Goal: Transaction & Acquisition: Purchase product/service

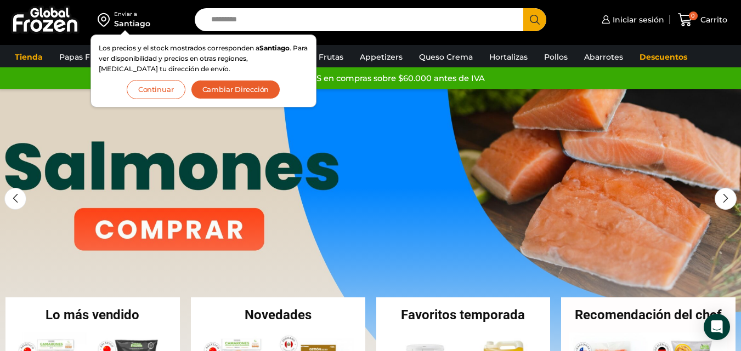
click at [158, 89] on button "Continuar" at bounding box center [156, 89] width 59 height 19
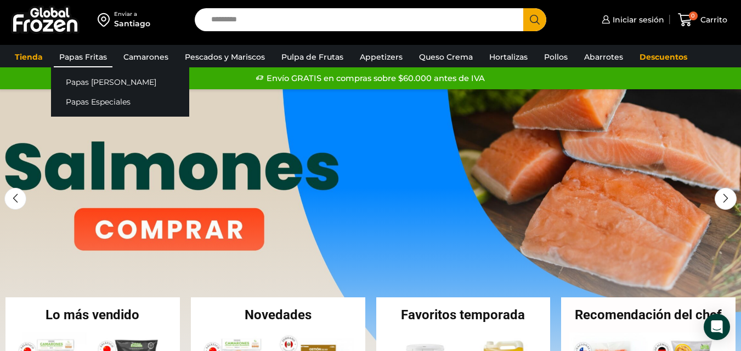
click at [86, 58] on link "Papas Fritas" at bounding box center [83, 57] width 59 height 21
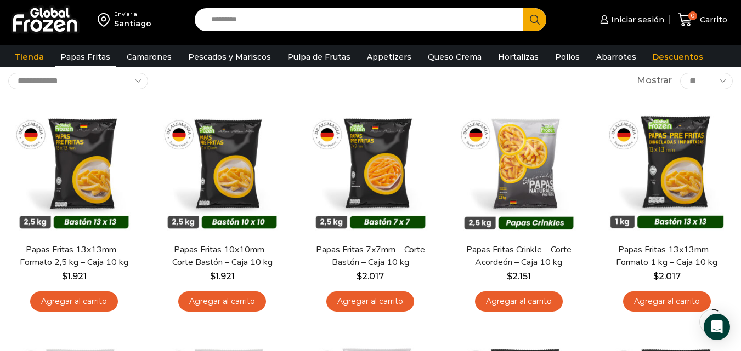
scroll to position [66, 0]
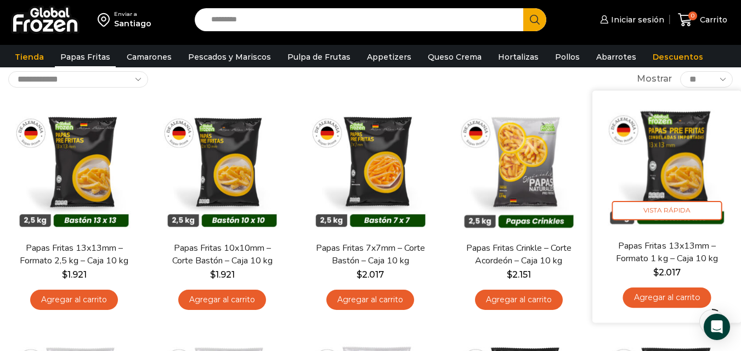
click at [664, 177] on img at bounding box center [666, 165] width 133 height 133
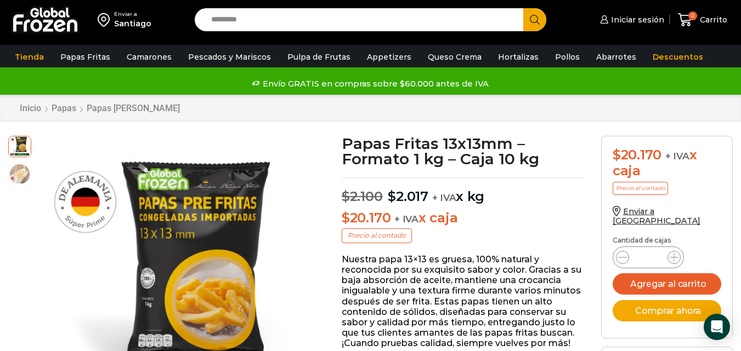
scroll to position [22, 0]
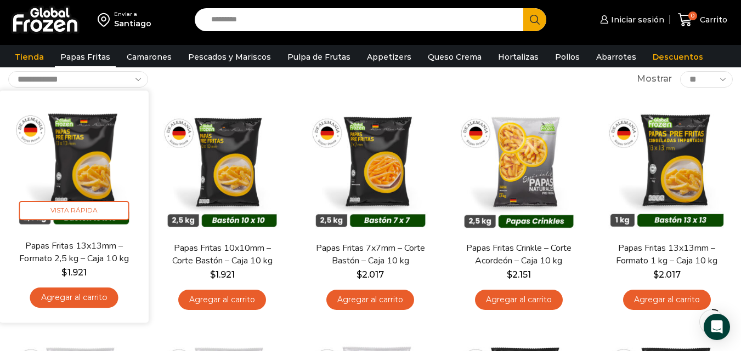
click at [74, 179] on img at bounding box center [74, 165] width 133 height 133
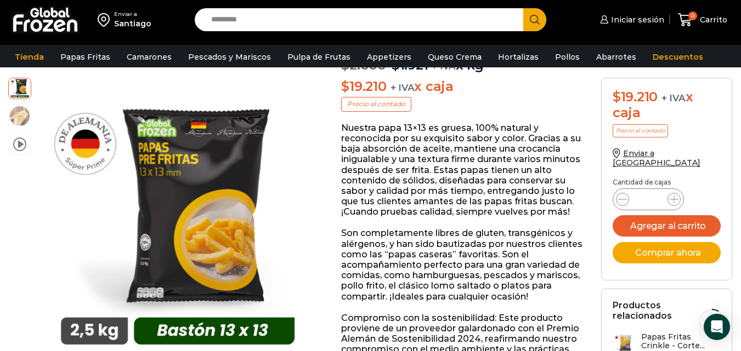
scroll to position [132, 0]
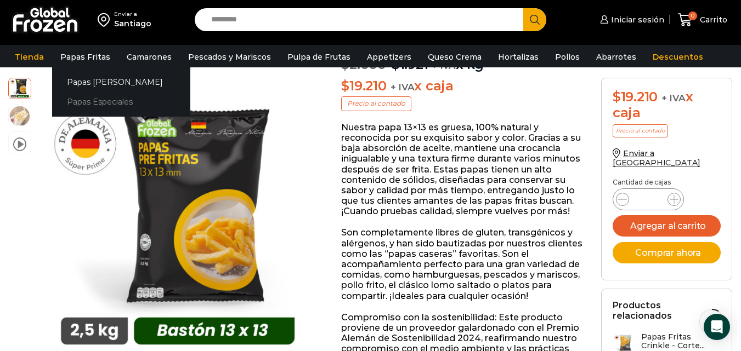
click at [93, 103] on link "Papas Especiales" at bounding box center [121, 102] width 138 height 20
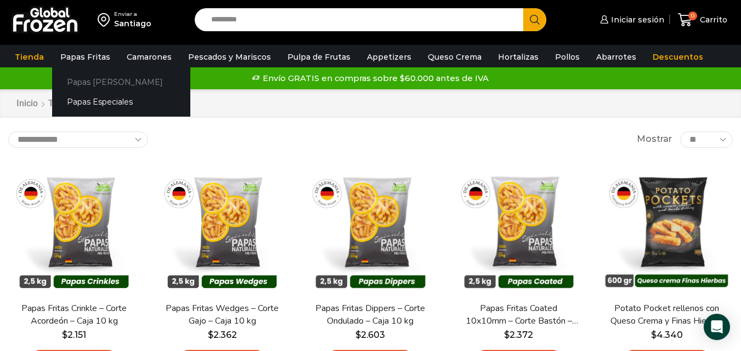
click at [92, 81] on link "Papas [PERSON_NAME]" at bounding box center [121, 82] width 138 height 20
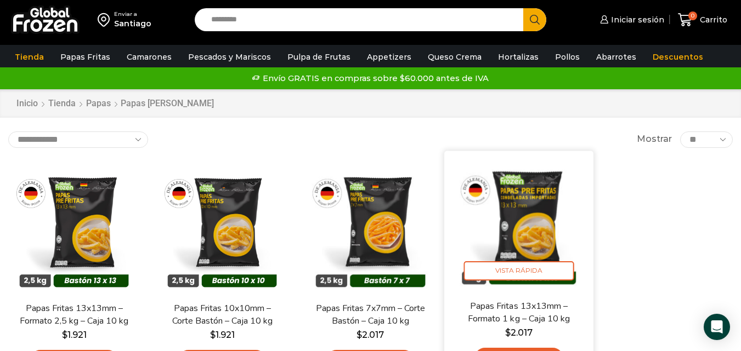
click at [524, 243] on img at bounding box center [518, 225] width 133 height 133
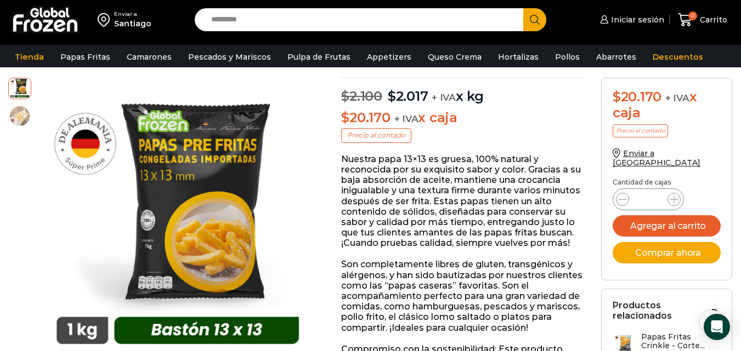
scroll to position [110, 0]
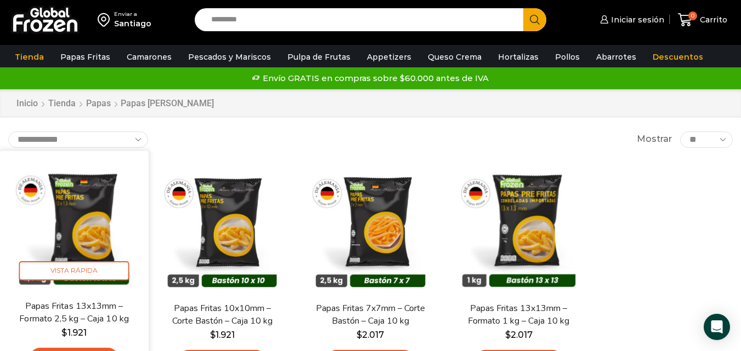
click at [82, 310] on link "Papas Fritas 13x13mm – Formato 2,5 kg – Caja 10 kg" at bounding box center [73, 313] width 119 height 26
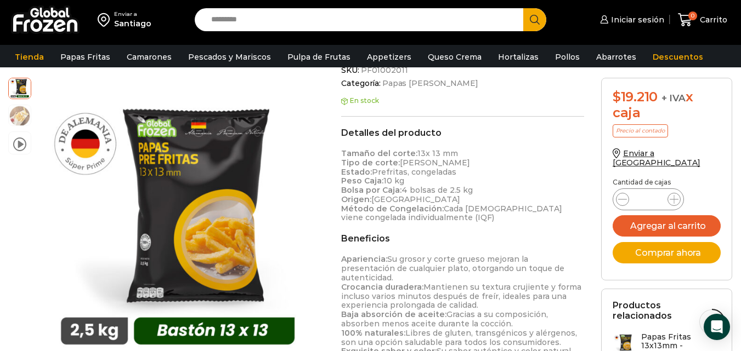
scroll to position [428, 0]
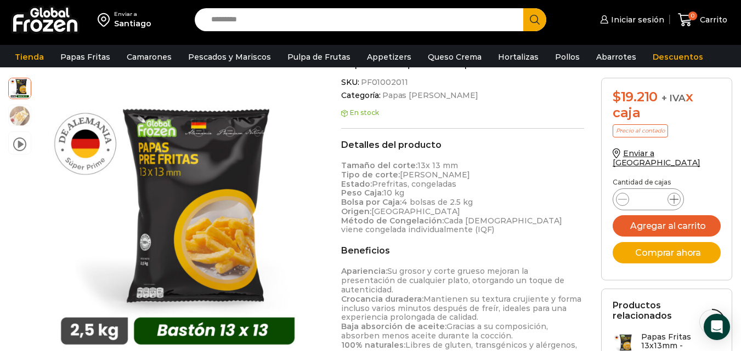
click at [674, 195] on icon at bounding box center [673, 199] width 9 height 9
click at [673, 195] on icon at bounding box center [673, 199] width 9 height 9
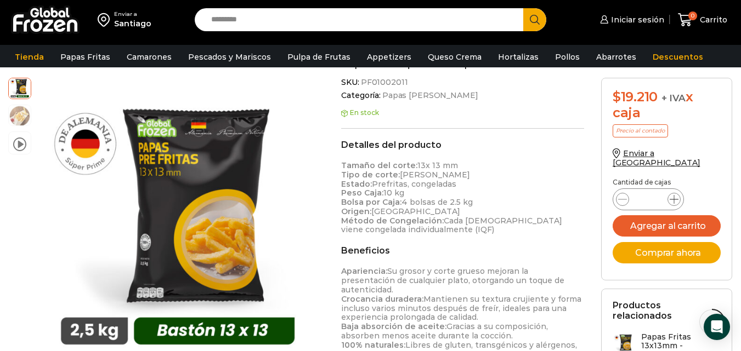
type input "*"
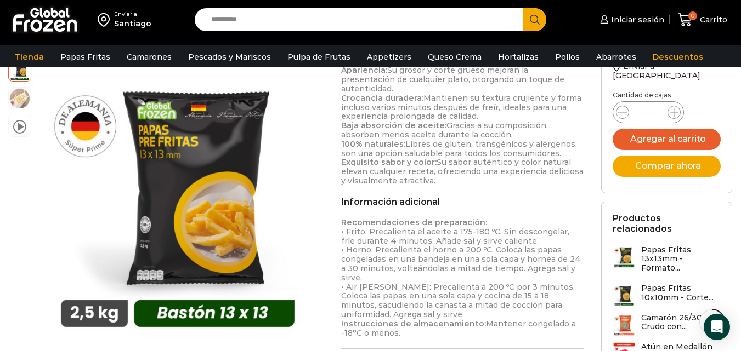
scroll to position [632, 0]
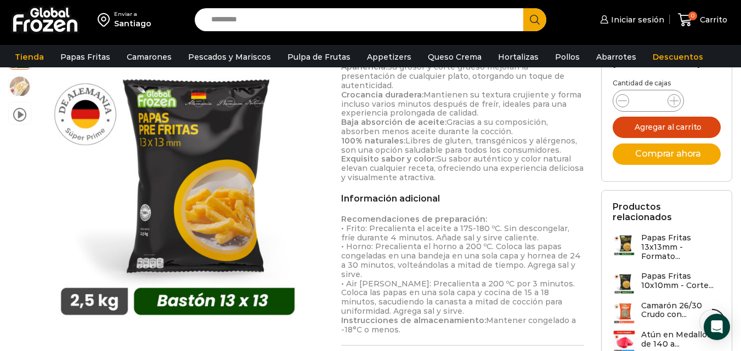
click at [667, 117] on button "Agregar al carrito" at bounding box center [666, 127] width 109 height 21
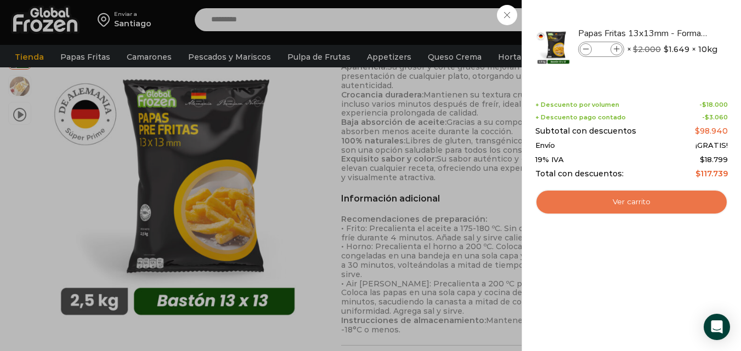
click at [594, 204] on link "Ver carrito" at bounding box center [631, 202] width 192 height 25
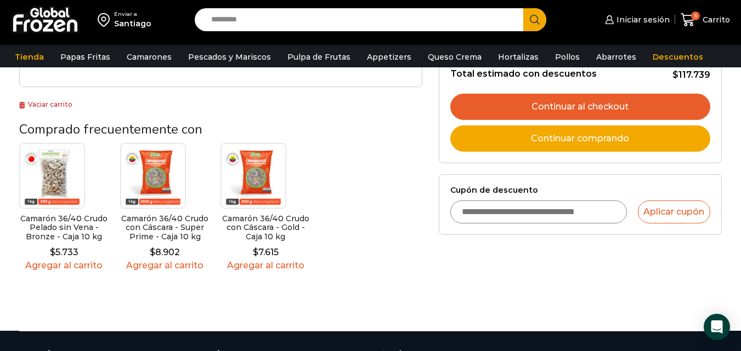
scroll to position [265, 0]
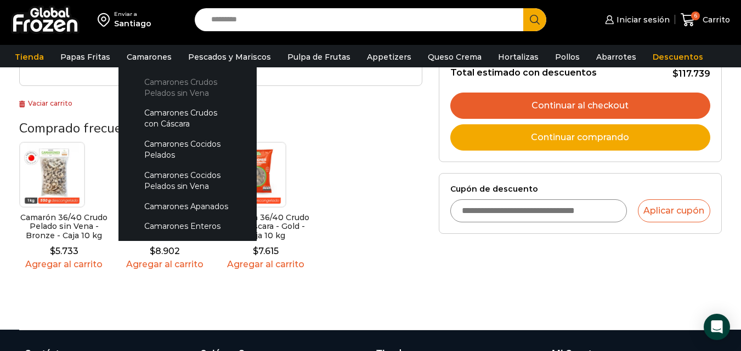
click at [162, 79] on link "Camarones Crudos Pelados sin Vena" at bounding box center [187, 87] width 116 height 31
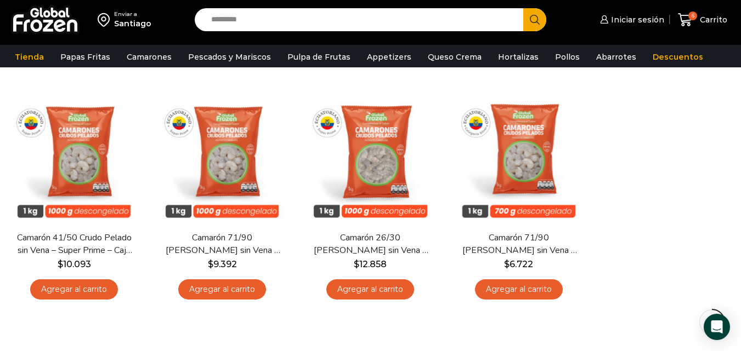
scroll to position [305, 0]
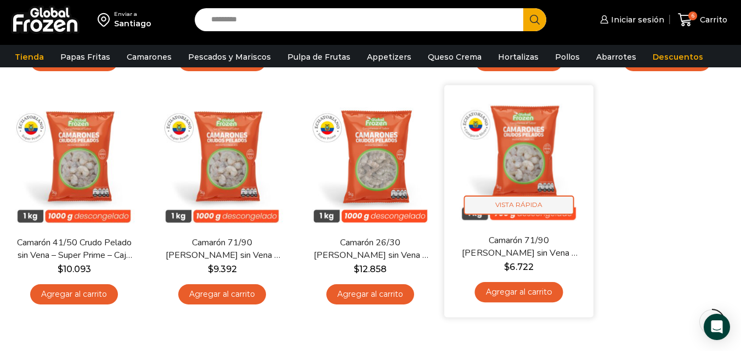
click at [525, 210] on span "Vista Rápida" at bounding box center [518, 205] width 110 height 19
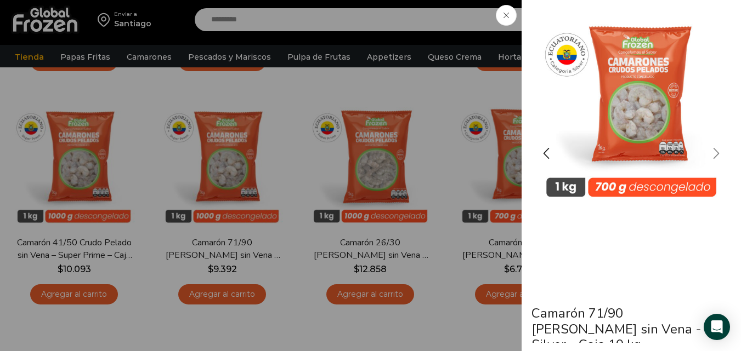
click at [717, 152] on div "Next slide" at bounding box center [715, 153] width 27 height 27
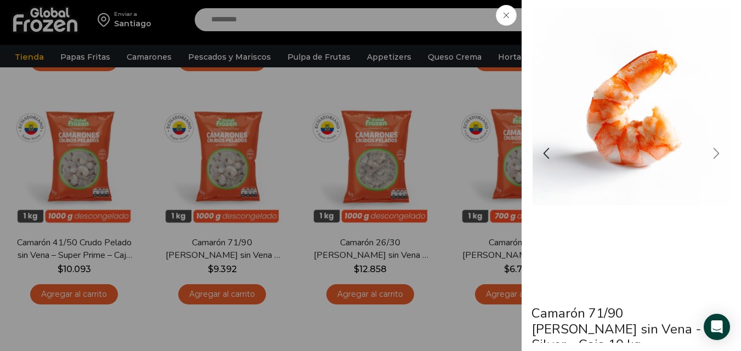
click at [717, 152] on div "Next slide" at bounding box center [715, 153] width 27 height 27
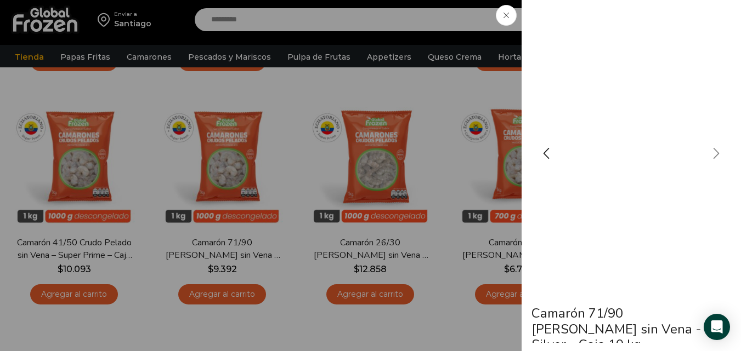
click at [715, 155] on div "Next slide" at bounding box center [715, 153] width 27 height 27
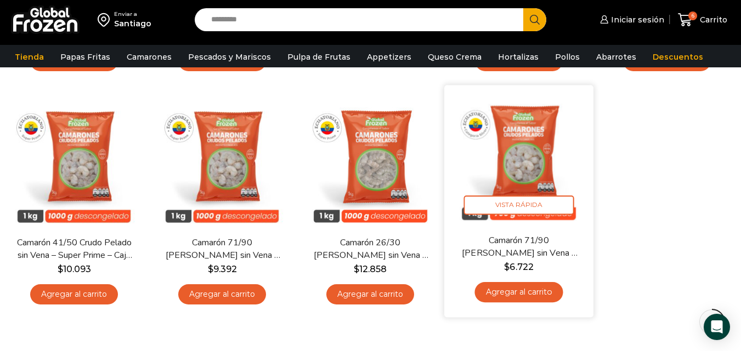
click at [519, 291] on link "Agregar al carrito" at bounding box center [518, 292] width 88 height 20
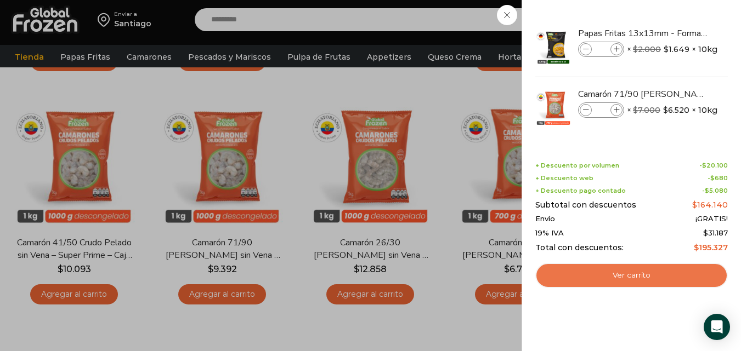
click at [618, 272] on link "Ver carrito" at bounding box center [631, 275] width 192 height 25
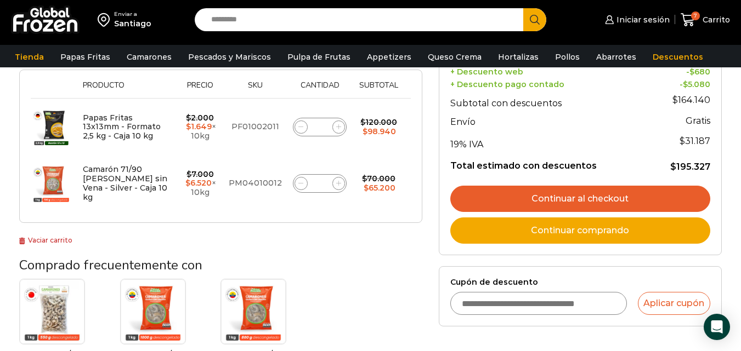
scroll to position [183, 0]
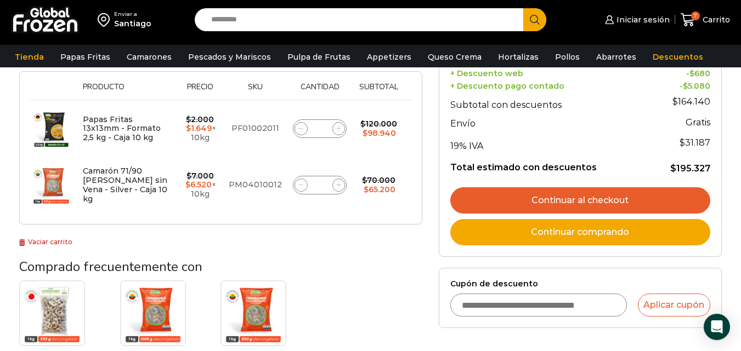
click at [588, 200] on link "Continuar al checkout" at bounding box center [580, 200] width 260 height 26
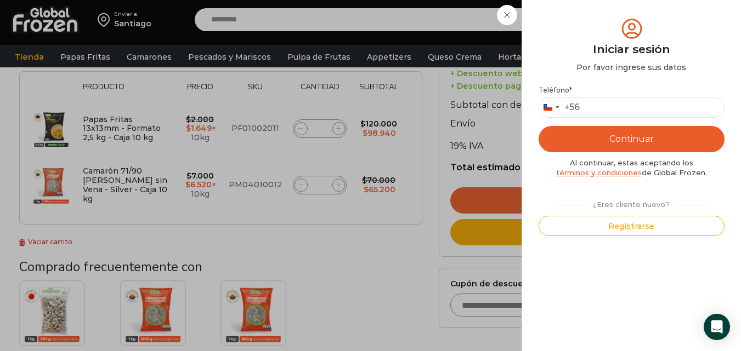
click at [602, 31] on div "Iniciar sesión Mi cuenta Login Register Iniciar sesión Por favor ingrese sus da…" at bounding box center [635, 20] width 67 height 22
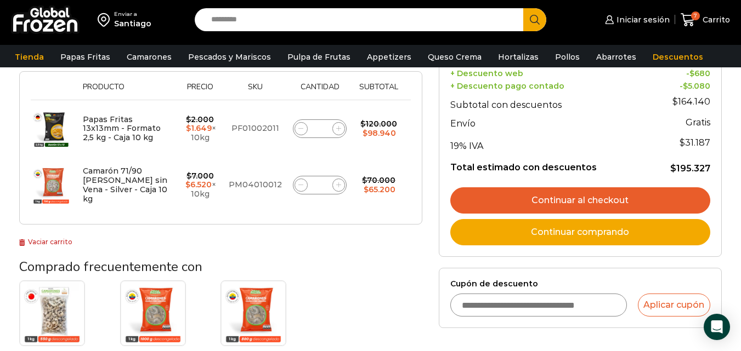
click at [528, 236] on link "Continuar comprando" at bounding box center [580, 232] width 260 height 26
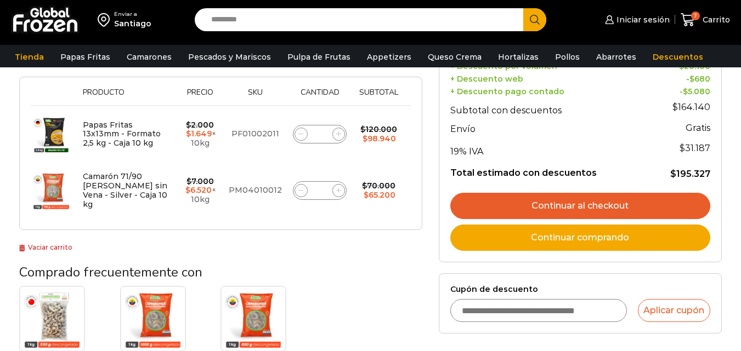
click at [577, 201] on link "Continuar al checkout" at bounding box center [580, 206] width 260 height 26
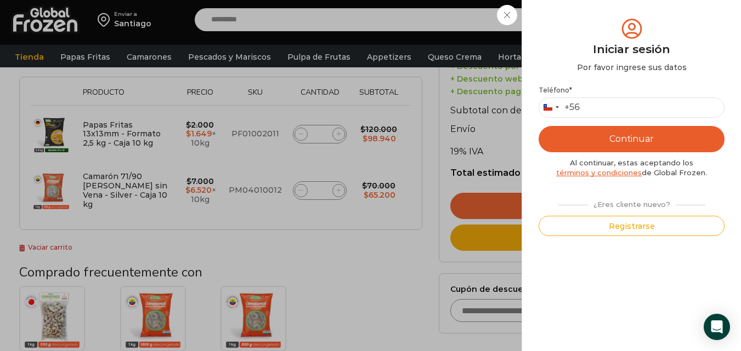
scroll to position [183, 0]
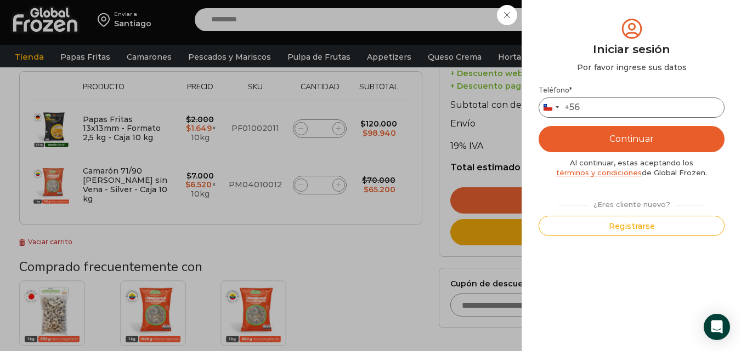
click at [599, 104] on input "Teléfono *" at bounding box center [631, 108] width 186 height 20
click at [589, 106] on input "**********" at bounding box center [631, 108] width 186 height 20
click at [633, 138] on button "Continuar" at bounding box center [631, 139] width 186 height 26
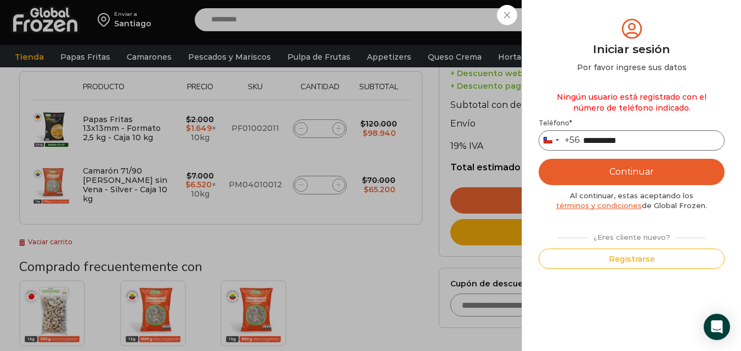
click at [589, 140] on input "**********" at bounding box center [631, 140] width 186 height 20
type input "*********"
click at [606, 171] on button "Continuar" at bounding box center [631, 172] width 186 height 26
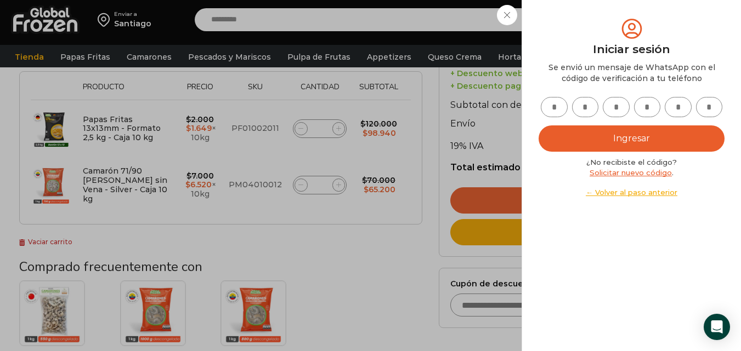
click at [553, 106] on input "text" at bounding box center [553, 107] width 27 height 20
type input "*"
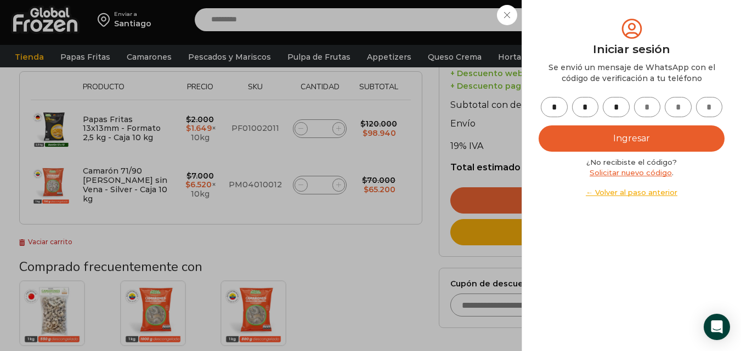
type input "*"
click at [625, 140] on button "Ingresar" at bounding box center [631, 139] width 186 height 26
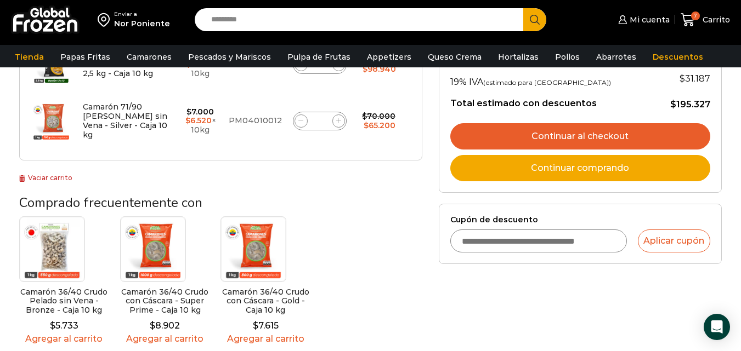
scroll to position [232, 0]
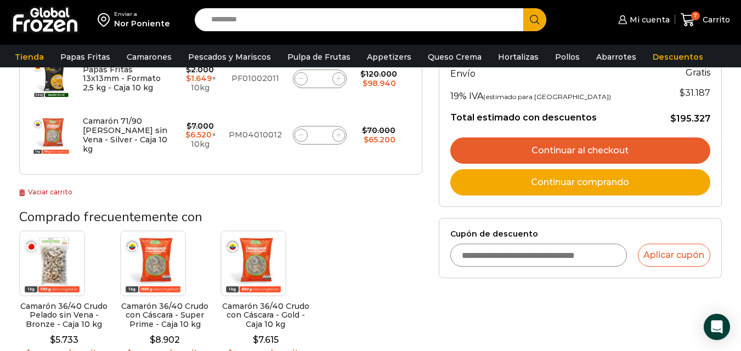
click at [599, 151] on link "Continuar al checkout" at bounding box center [580, 151] width 260 height 26
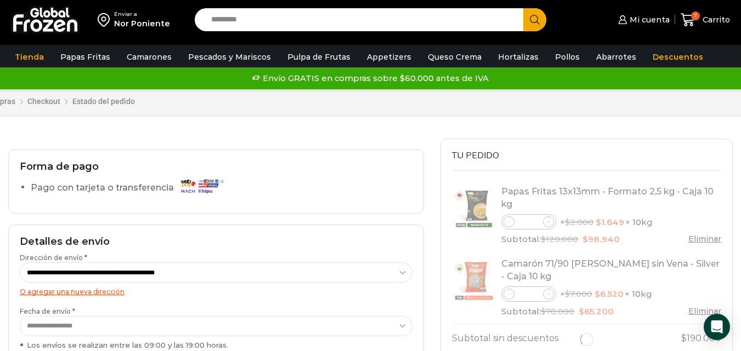
select select "*"
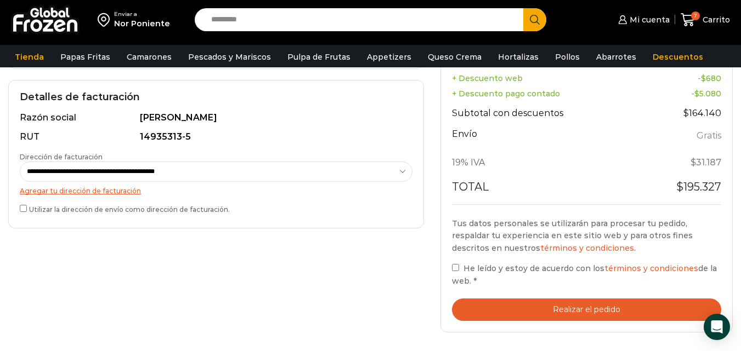
scroll to position [314, 0]
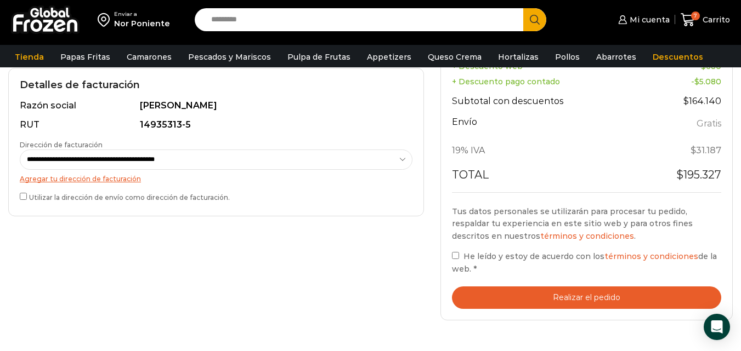
click at [573, 296] on button "Realizar el pedido" at bounding box center [586, 298] width 269 height 22
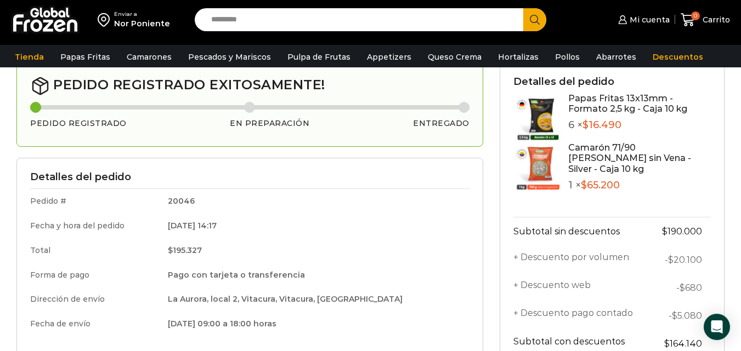
scroll to position [56, 0]
